Goal: Obtain resource: Obtain resource

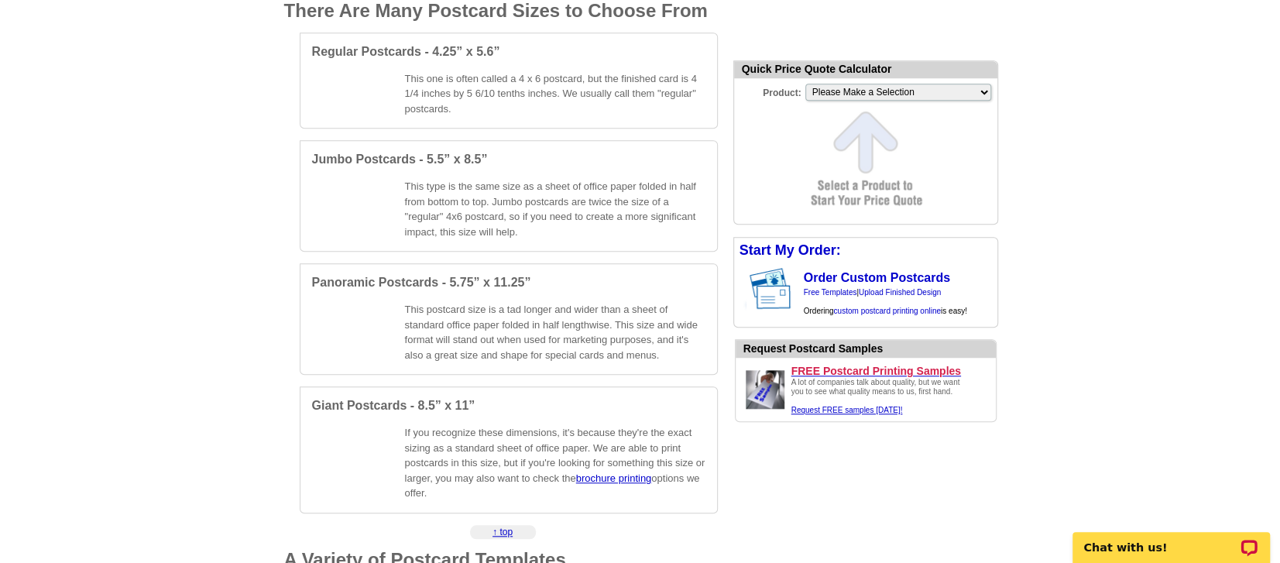
scroll to position [697, 0]
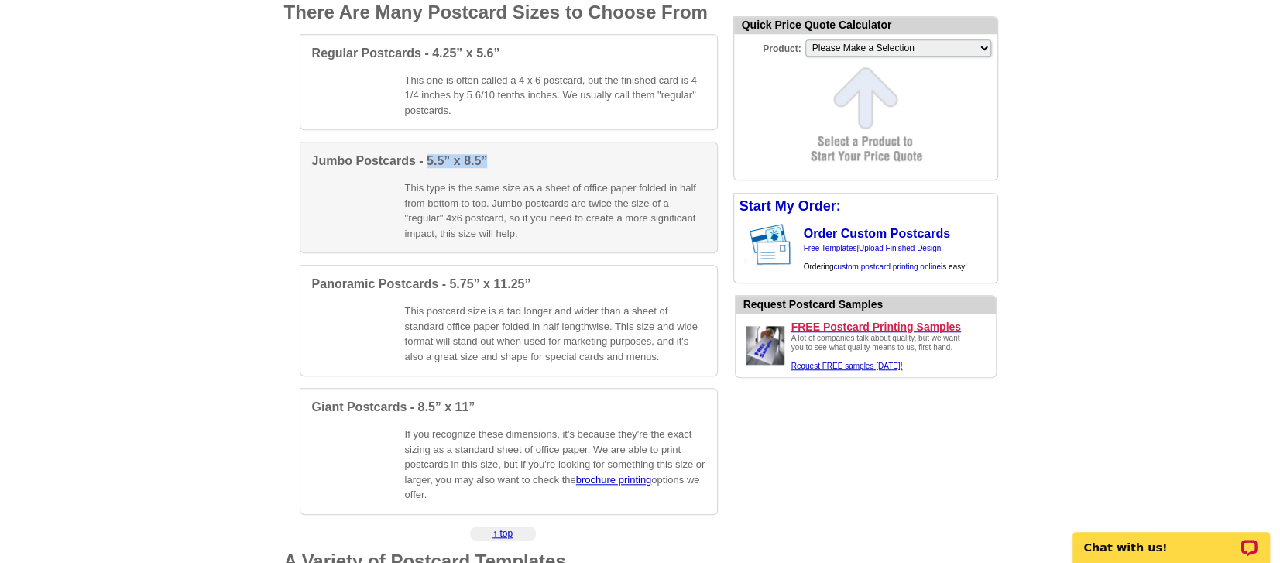
drag, startPoint x: 485, startPoint y: 160, endPoint x: 427, endPoint y: 164, distance: 58.2
click at [427, 164] on span "Jumbo Postcards - 5.5” x 8.5”" at bounding box center [400, 160] width 176 height 13
select select "2"
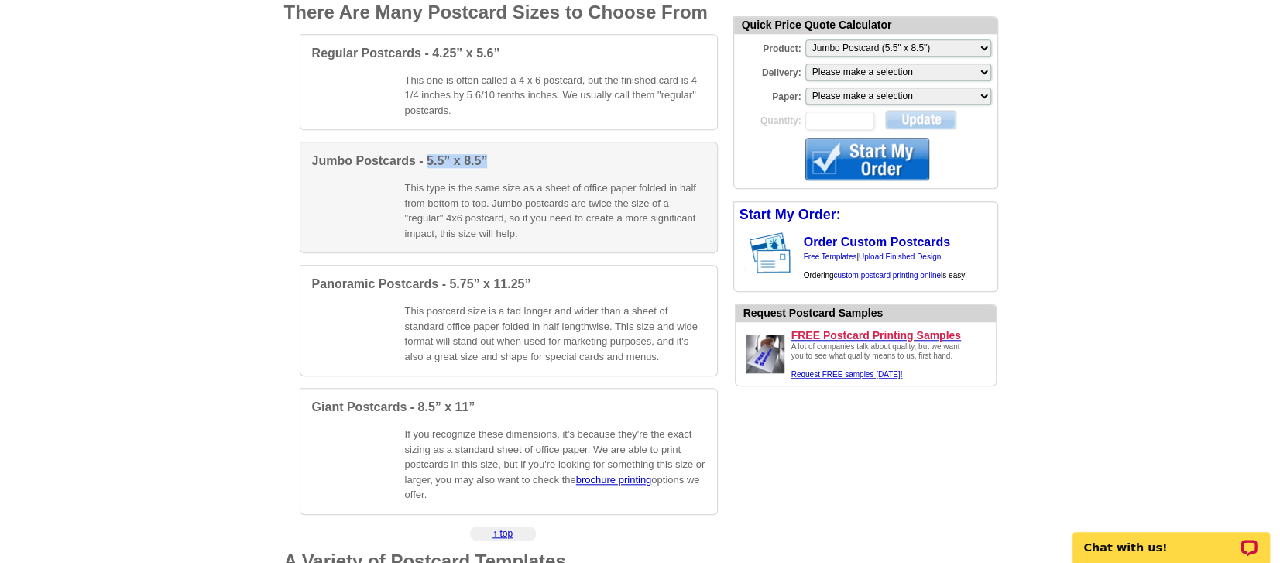
copy span "5.5” x 8.5”"
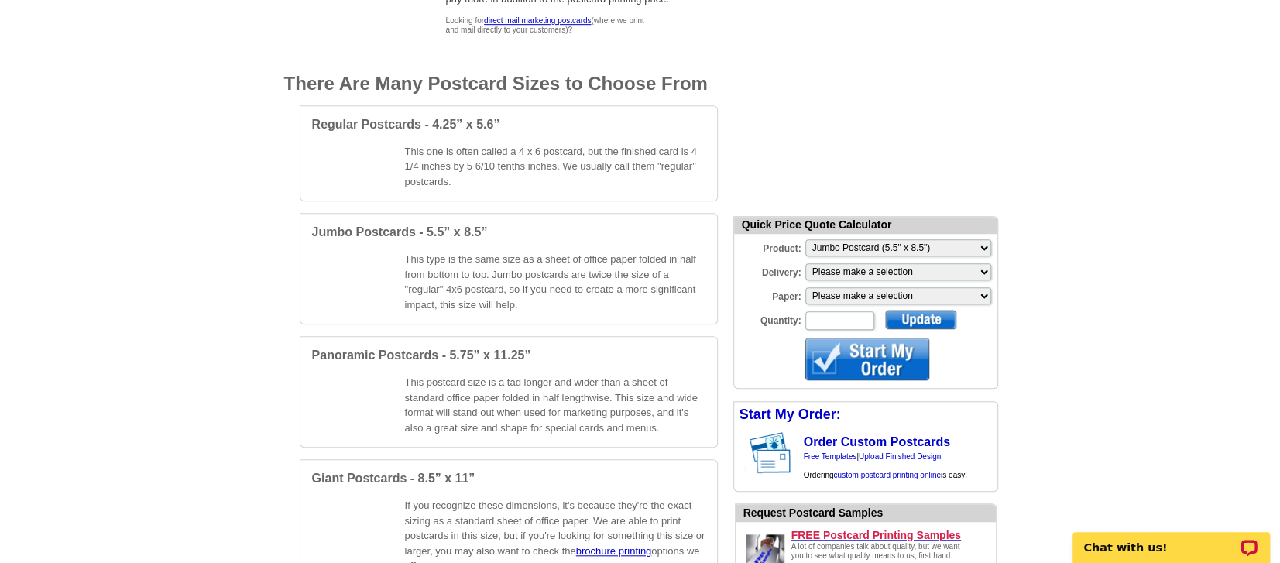
scroll to position [620, 0]
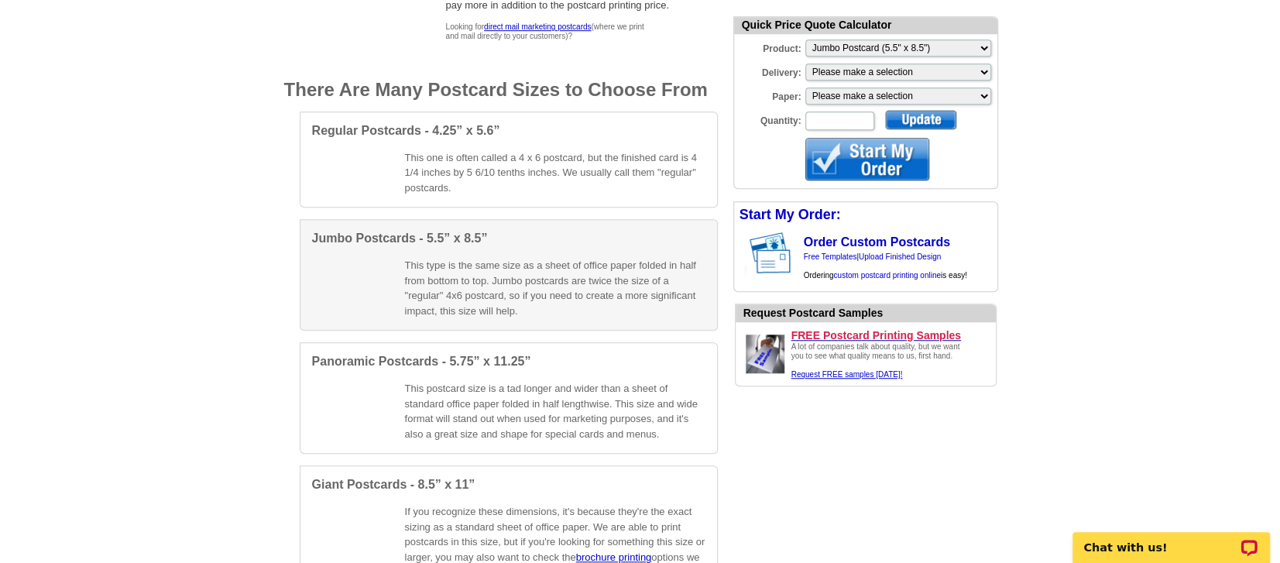
click at [433, 234] on span "Jumbo Postcards - 5.5” x 8.5”" at bounding box center [400, 238] width 176 height 13
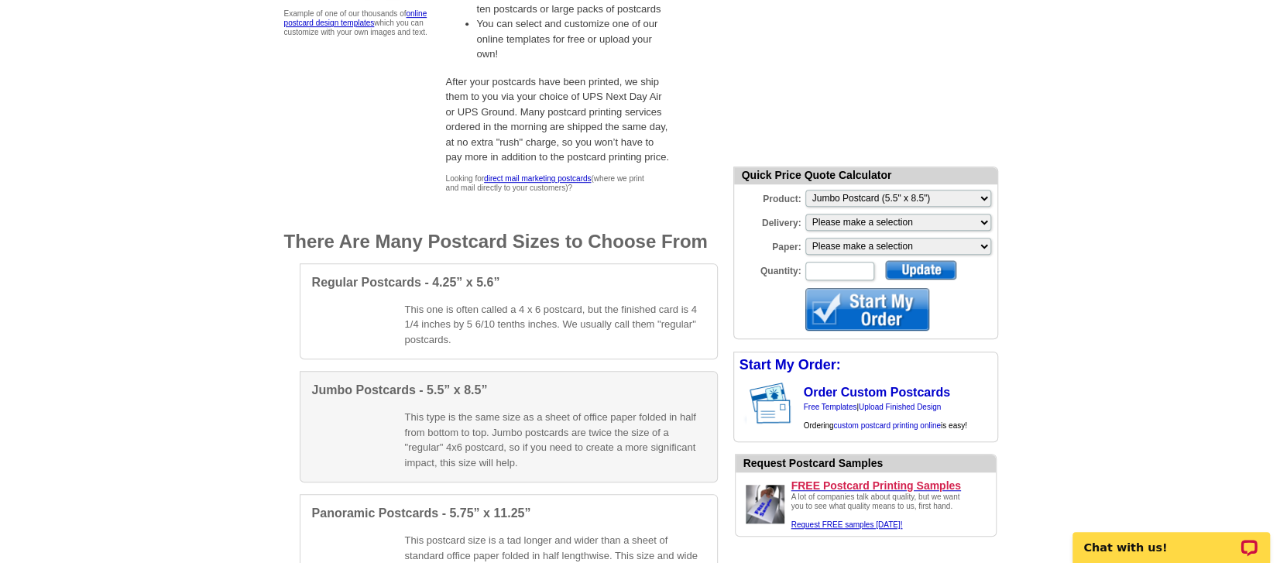
scroll to position [542, 0]
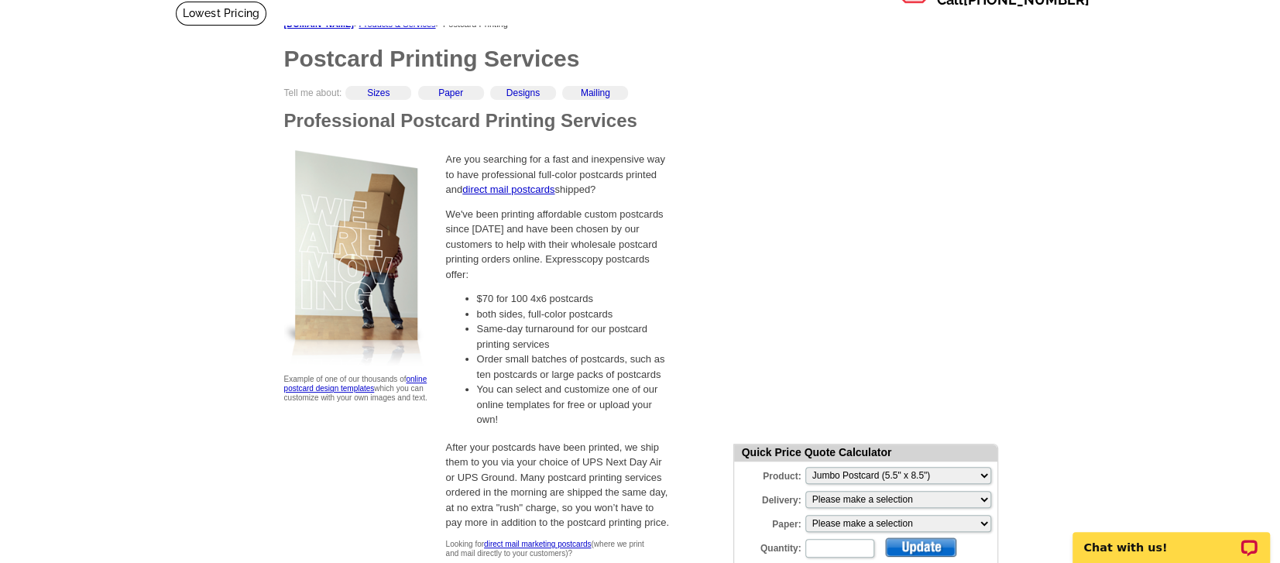
scroll to position [0, 0]
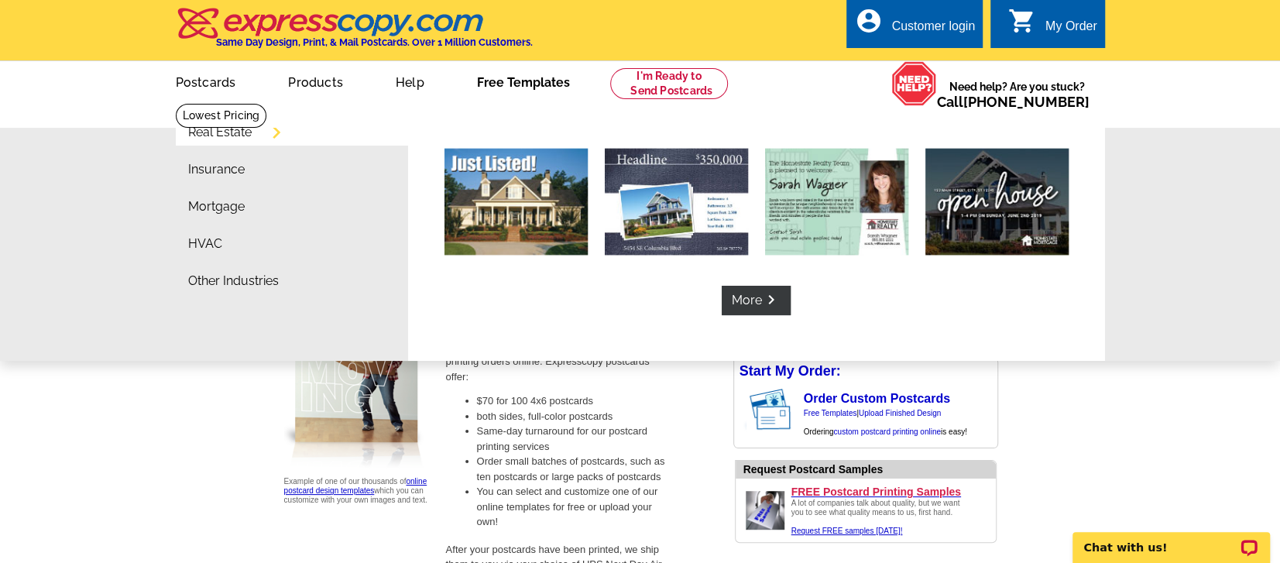
click at [500, 83] on link "Free Templates" at bounding box center [523, 81] width 143 height 36
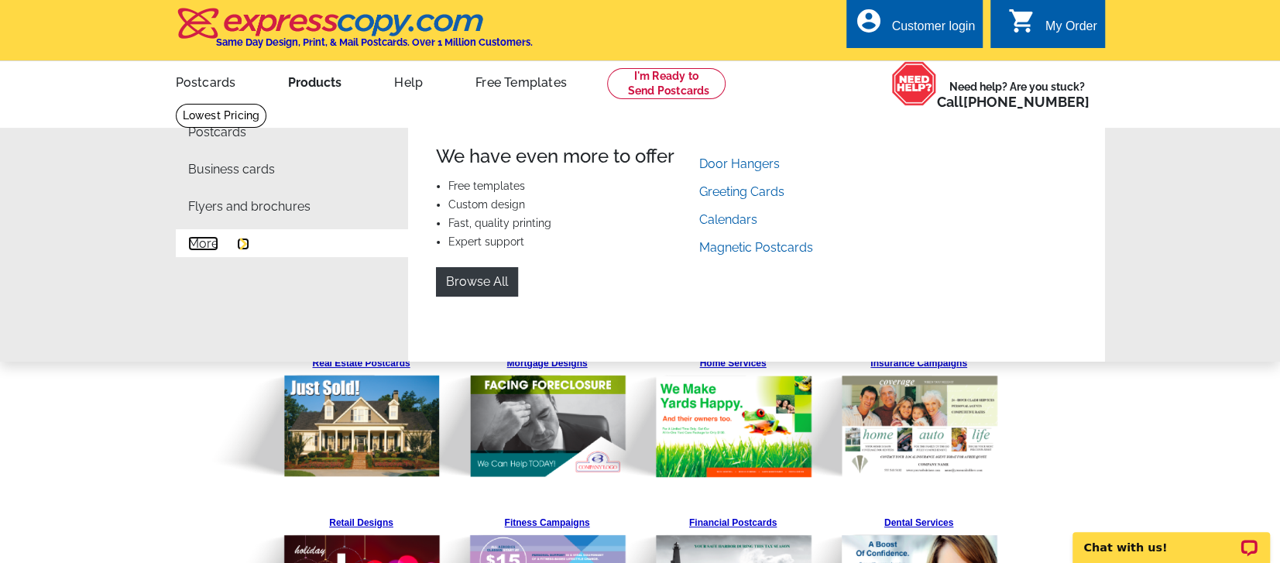
click at [199, 246] on link "More" at bounding box center [203, 244] width 30 height 12
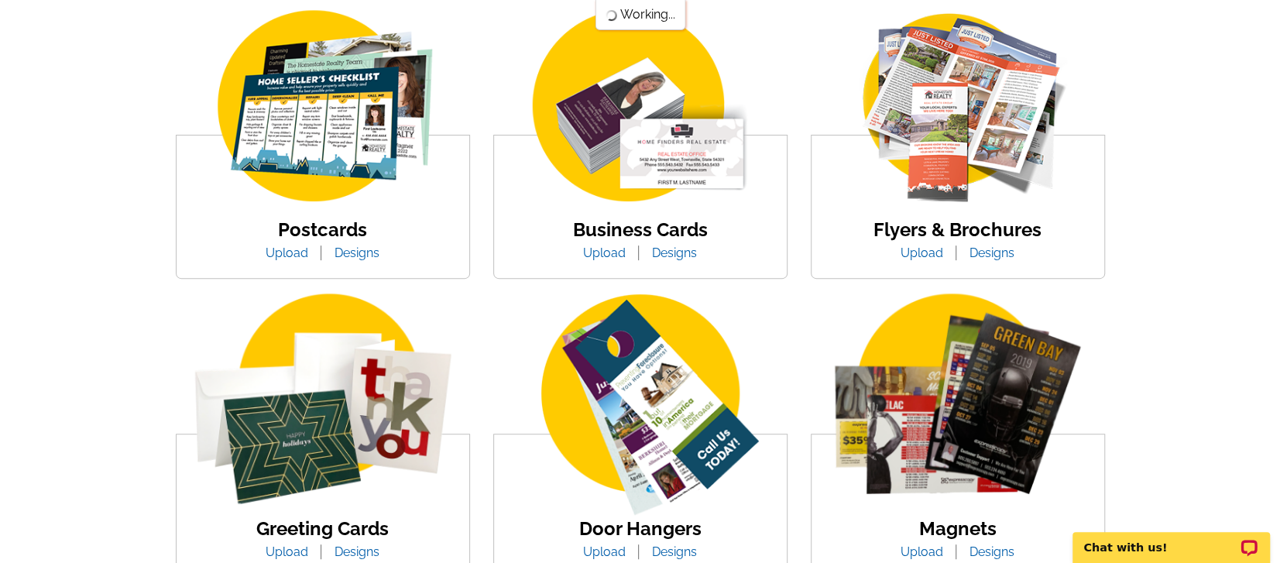
scroll to position [232, 0]
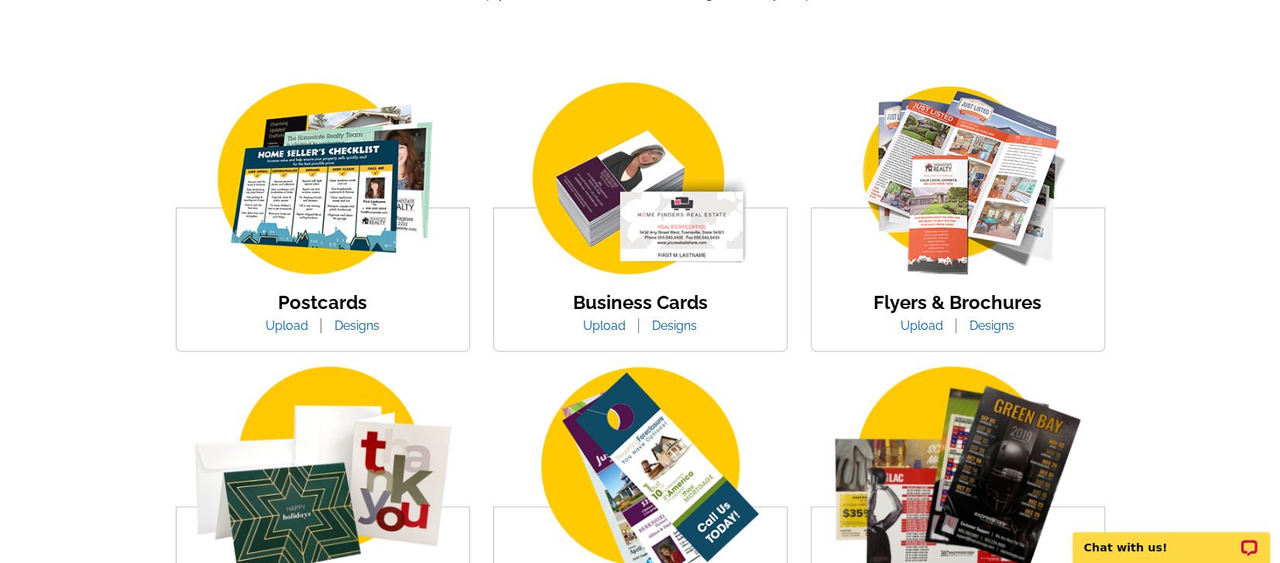
click at [346, 328] on link "Designs" at bounding box center [357, 325] width 68 height 15
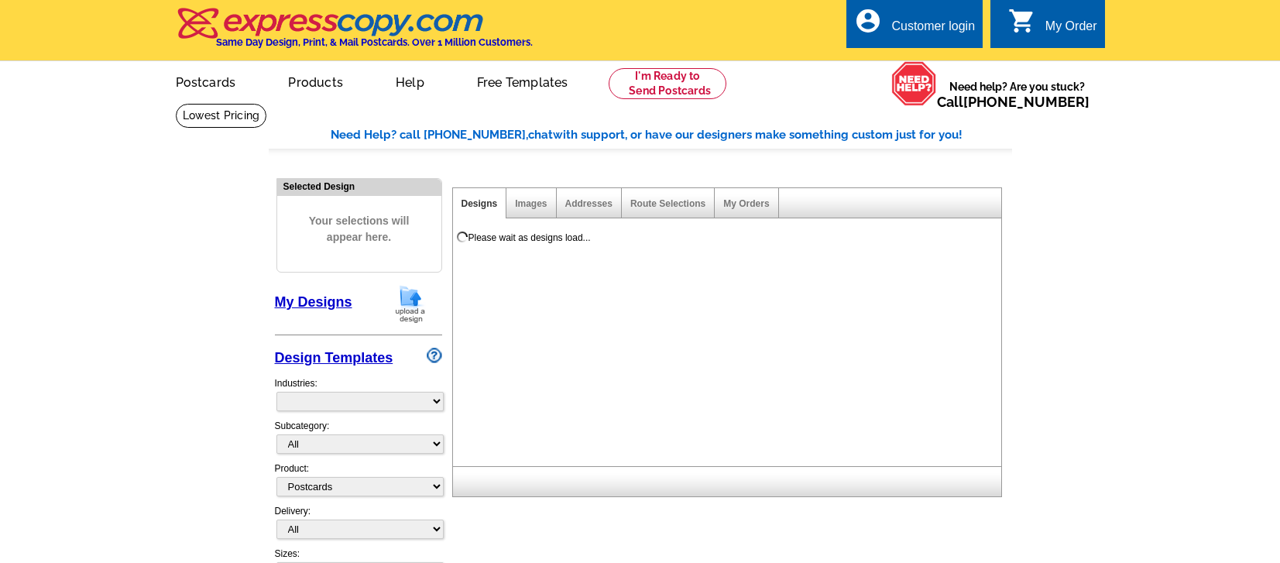
select select "1"
select select "971"
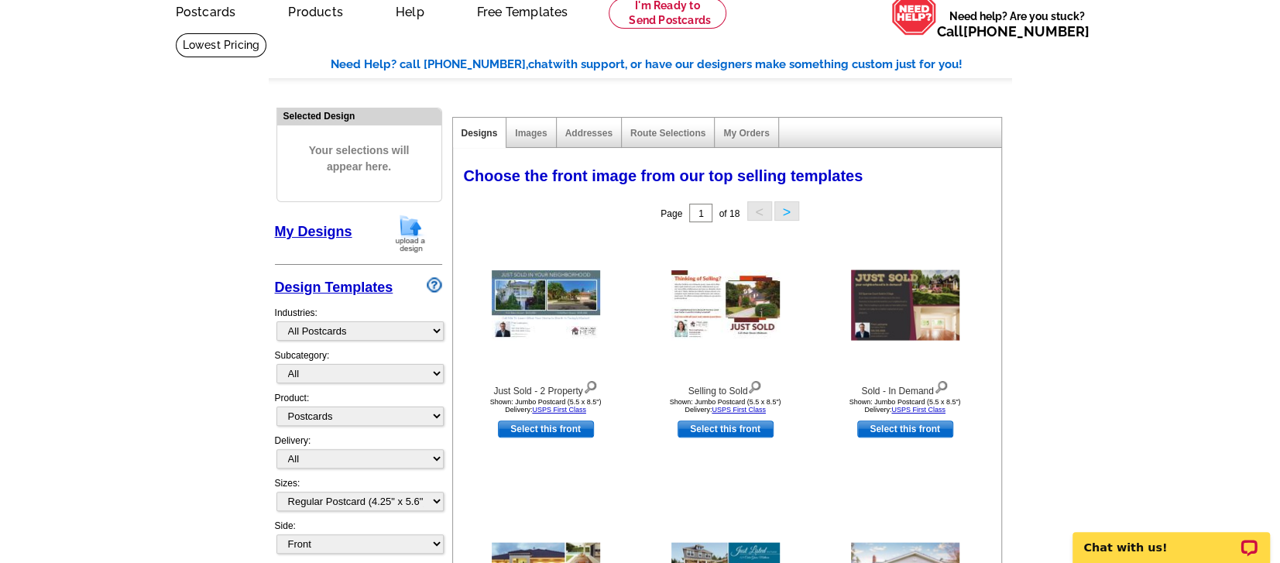
scroll to position [77, 0]
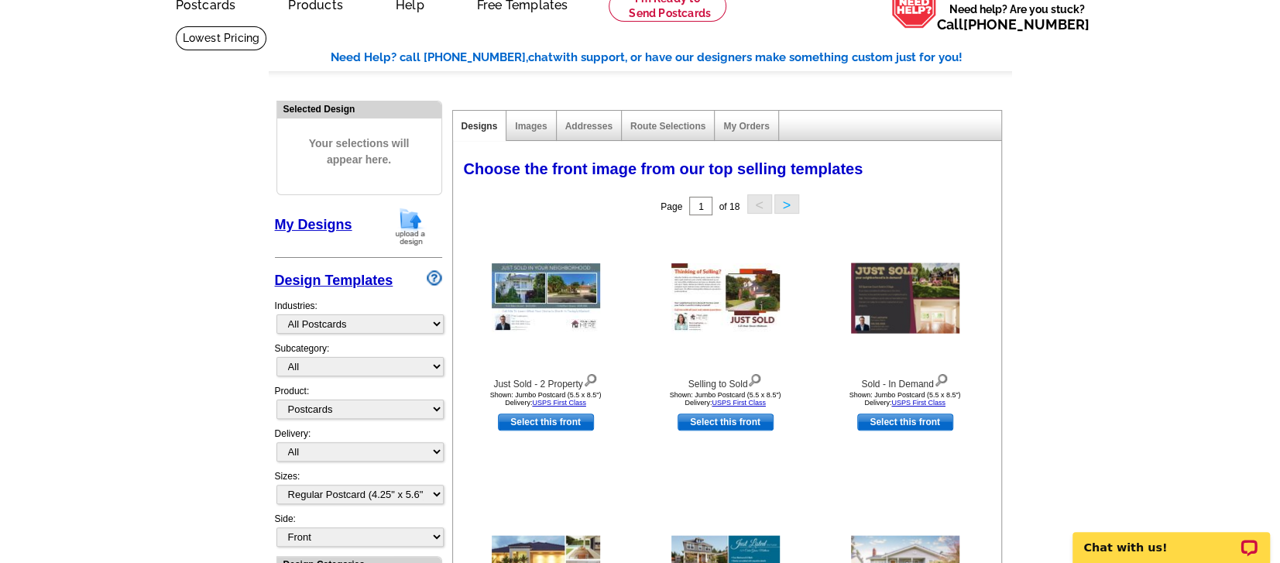
click at [339, 283] on link "Design Templates" at bounding box center [334, 280] width 119 height 15
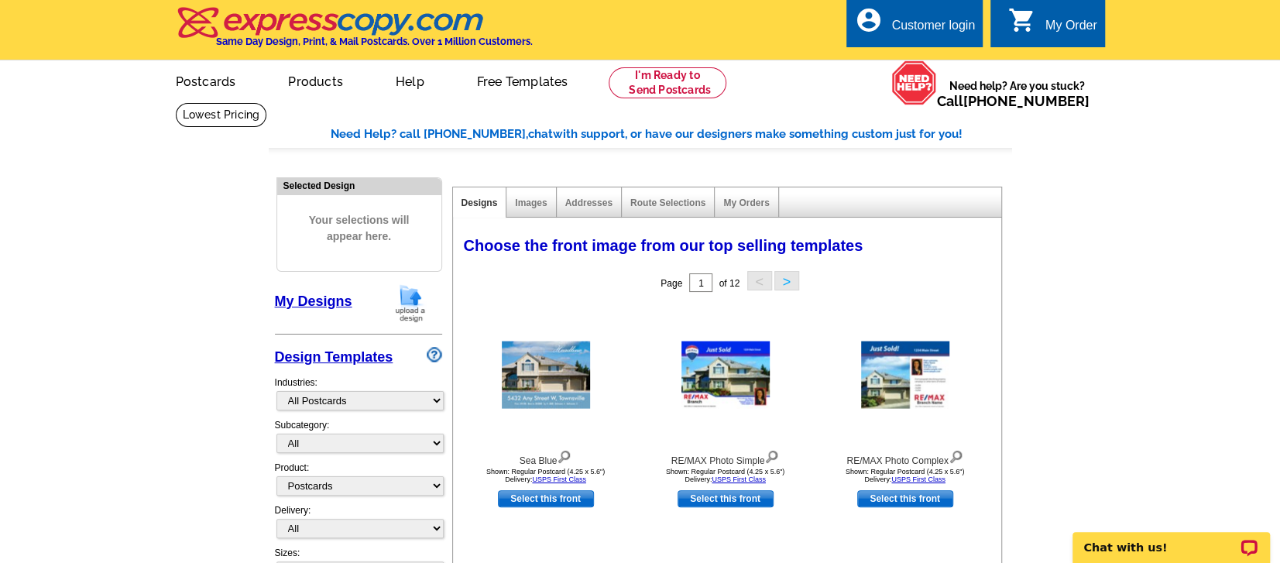
scroll to position [0, 0]
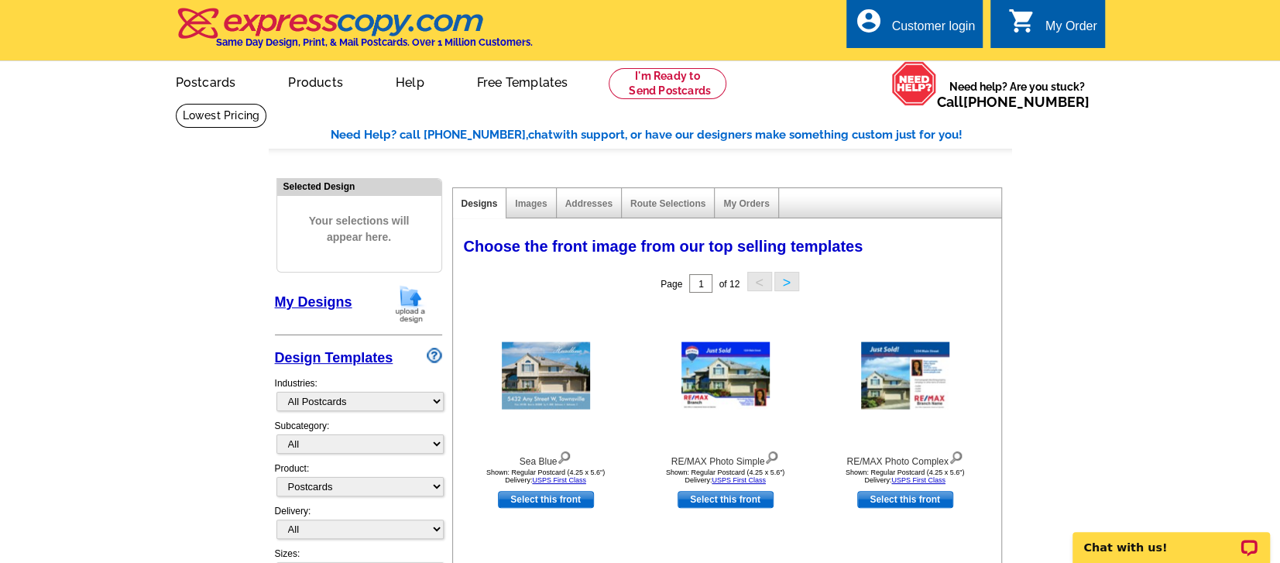
click at [336, 297] on link "My Designs" at bounding box center [313, 301] width 77 height 15
